Goal: Information Seeking & Learning: Learn about a topic

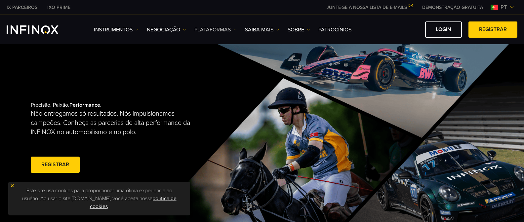
click at [231, 30] on link "PLATAFORMAS" at bounding box center [215, 30] width 42 height 8
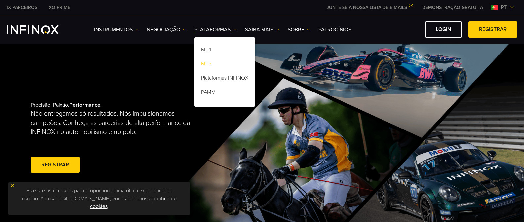
click at [210, 63] on link "MT5" at bounding box center [224, 65] width 60 height 14
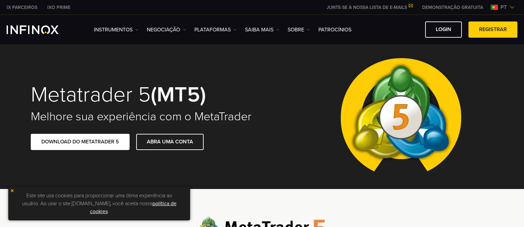
scroll to position [64, 0]
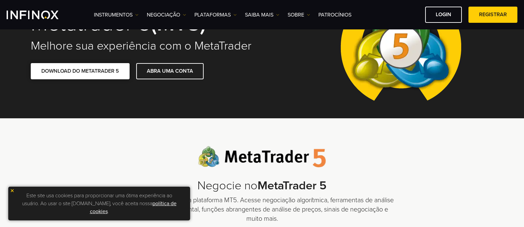
click at [98, 71] on link "DOWNLOAD DO METATRADER 5" at bounding box center [80, 71] width 99 height 16
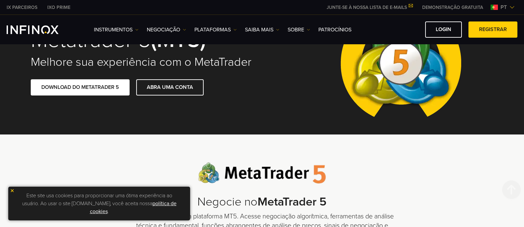
scroll to position [0, 0]
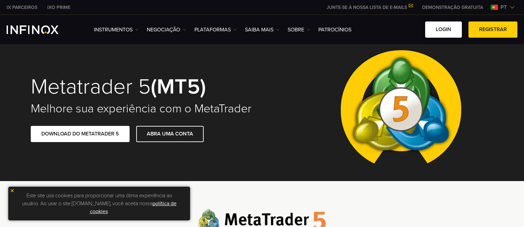
click at [444, 32] on link "Login" at bounding box center [443, 29] width 37 height 16
